Goal: Information Seeking & Learning: Learn about a topic

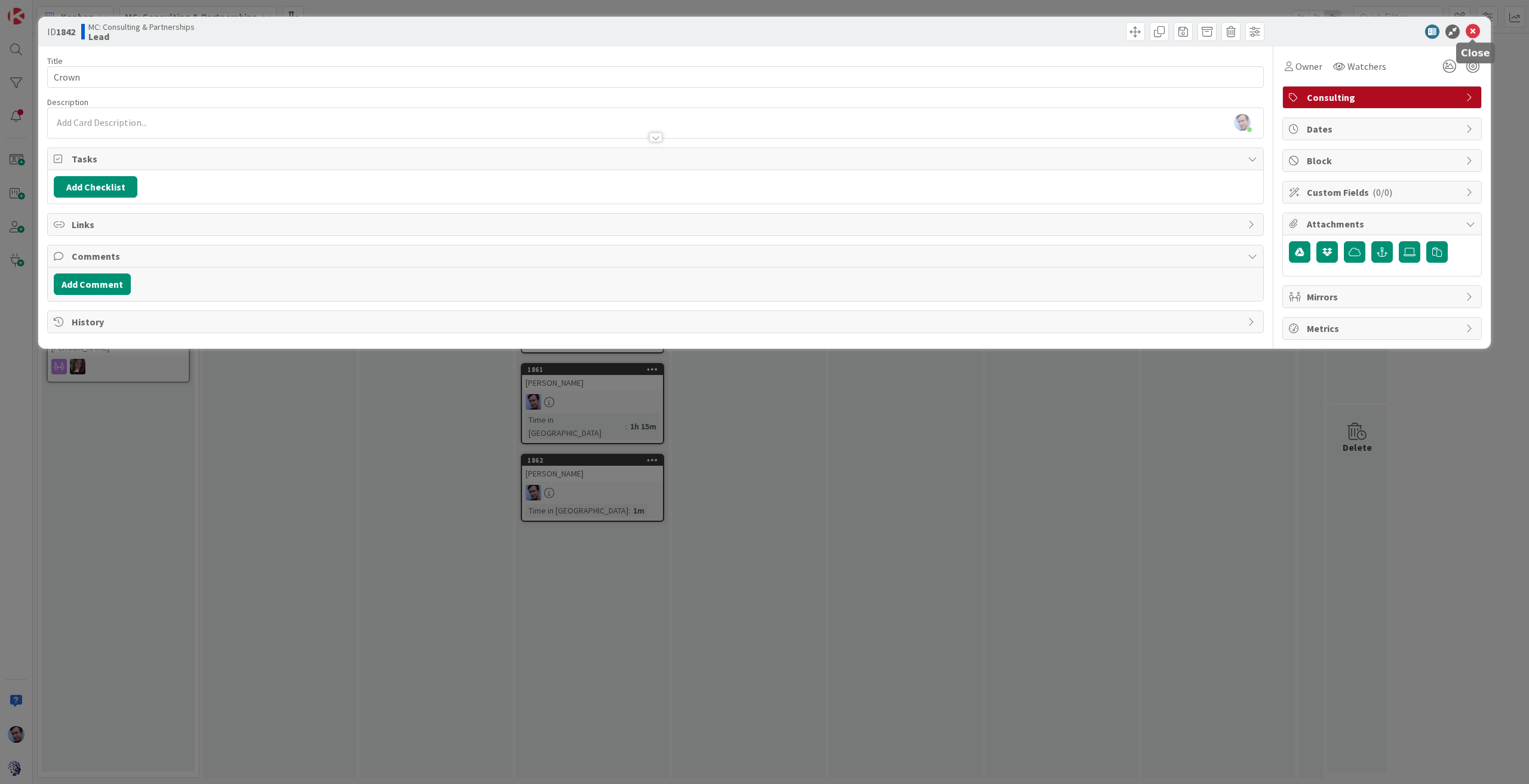
click at [1472, 28] on icon at bounding box center [1472, 31] width 15 height 15
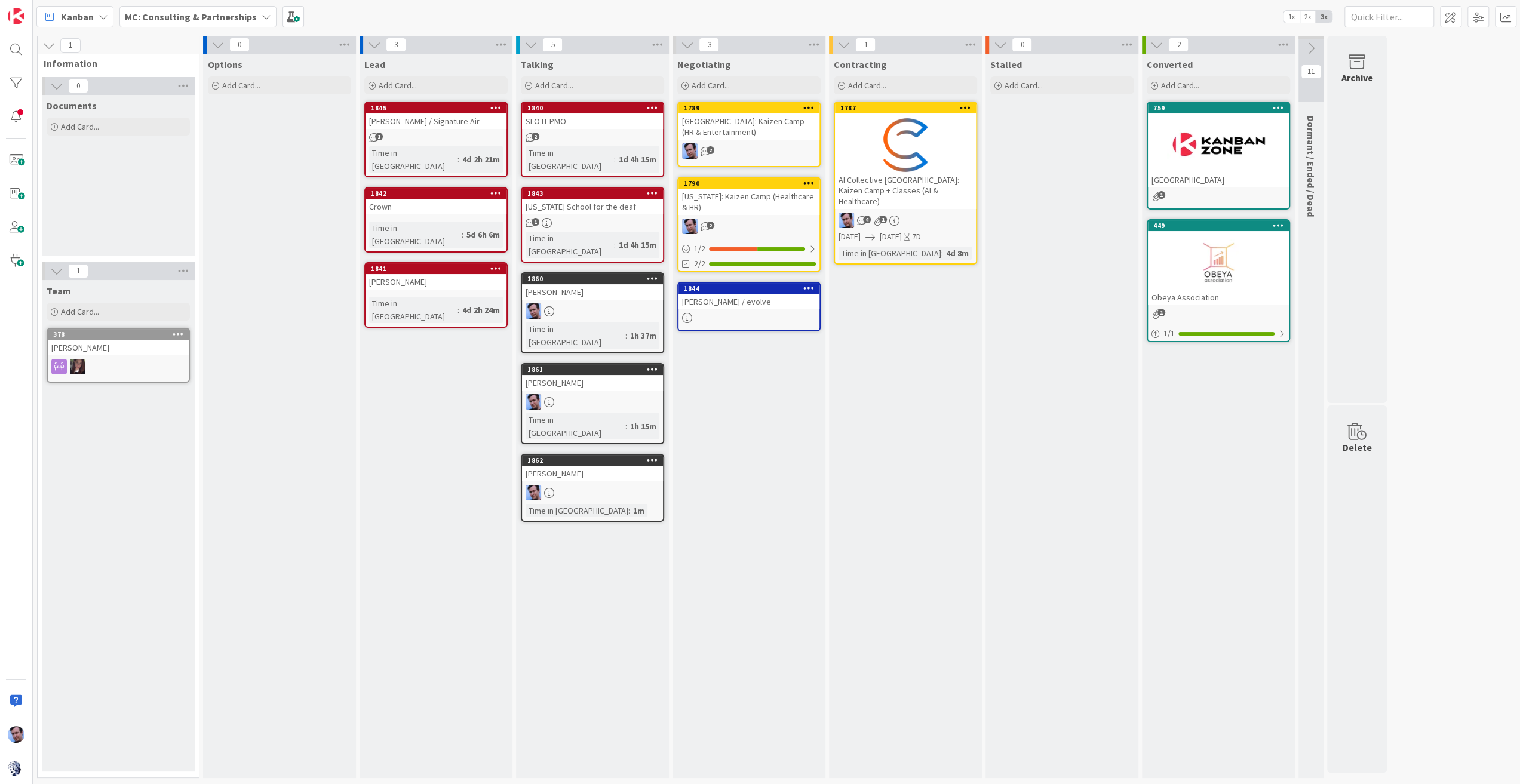
click at [262, 13] on icon at bounding box center [266, 17] width 9 height 9
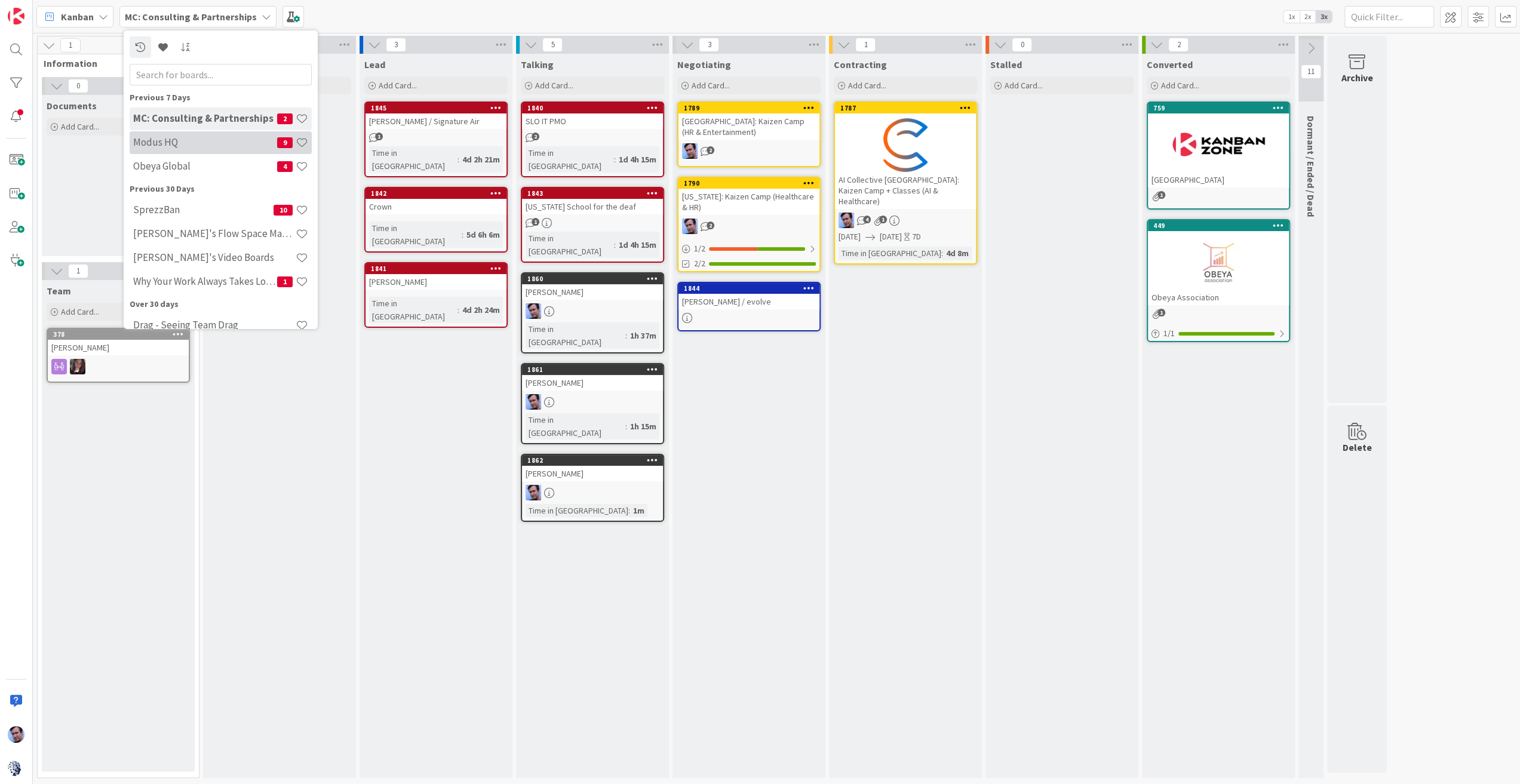
click at [205, 142] on h4 "Modus HQ" at bounding box center [205, 142] width 144 height 12
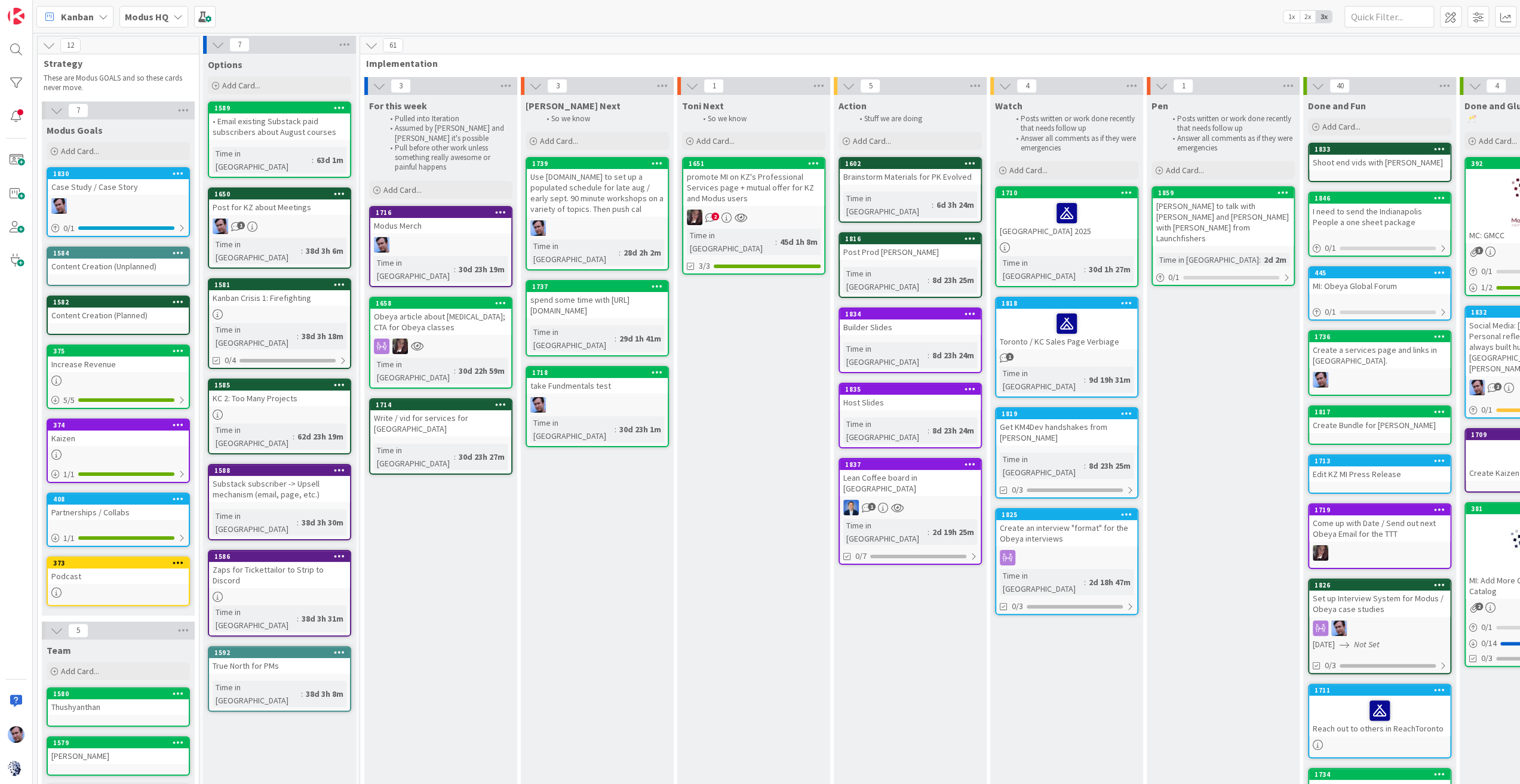
click at [935, 470] on div "Lean Coffee board in [GEOGRAPHIC_DATA]" at bounding box center [910, 483] width 141 height 26
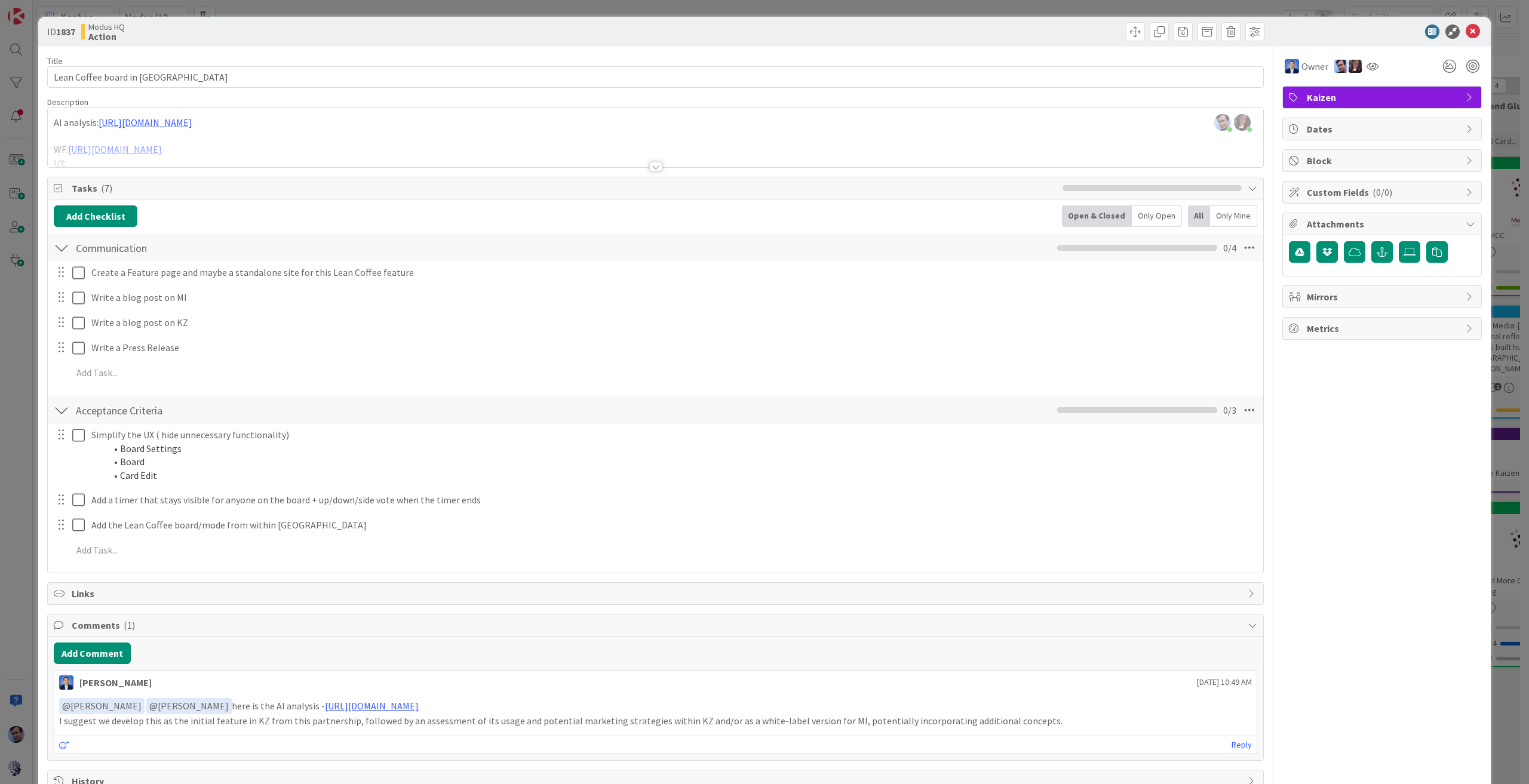
click at [356, 148] on div at bounding box center [655, 152] width 1215 height 31
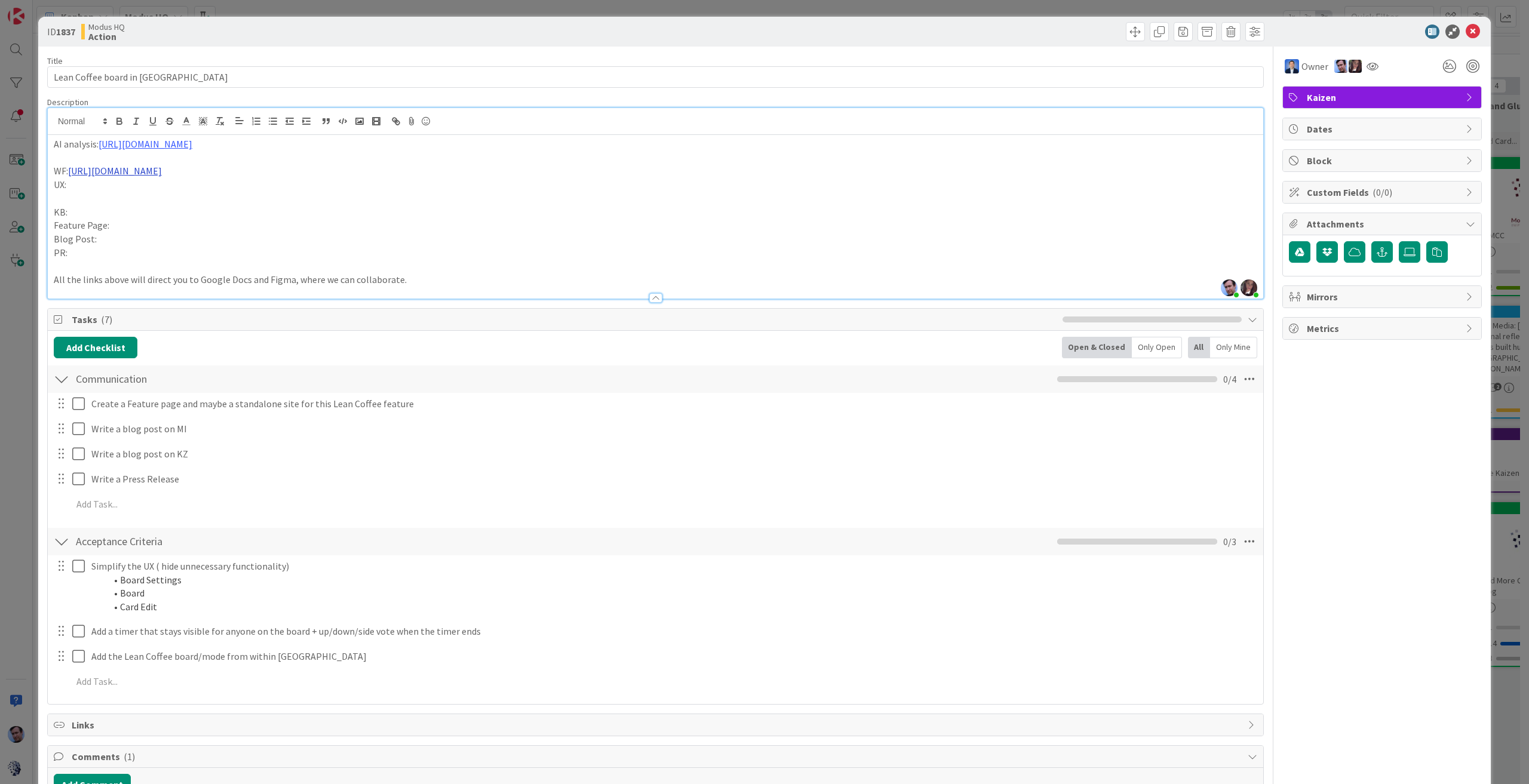
click at [161, 172] on link "[URL][DOMAIN_NAME]" at bounding box center [115, 171] width 94 height 12
click at [351, 192] on link "[URL][DOMAIN_NAME]" at bounding box center [354, 194] width 82 height 15
